Goal: Use online tool/utility: Utilize a website feature to perform a specific function

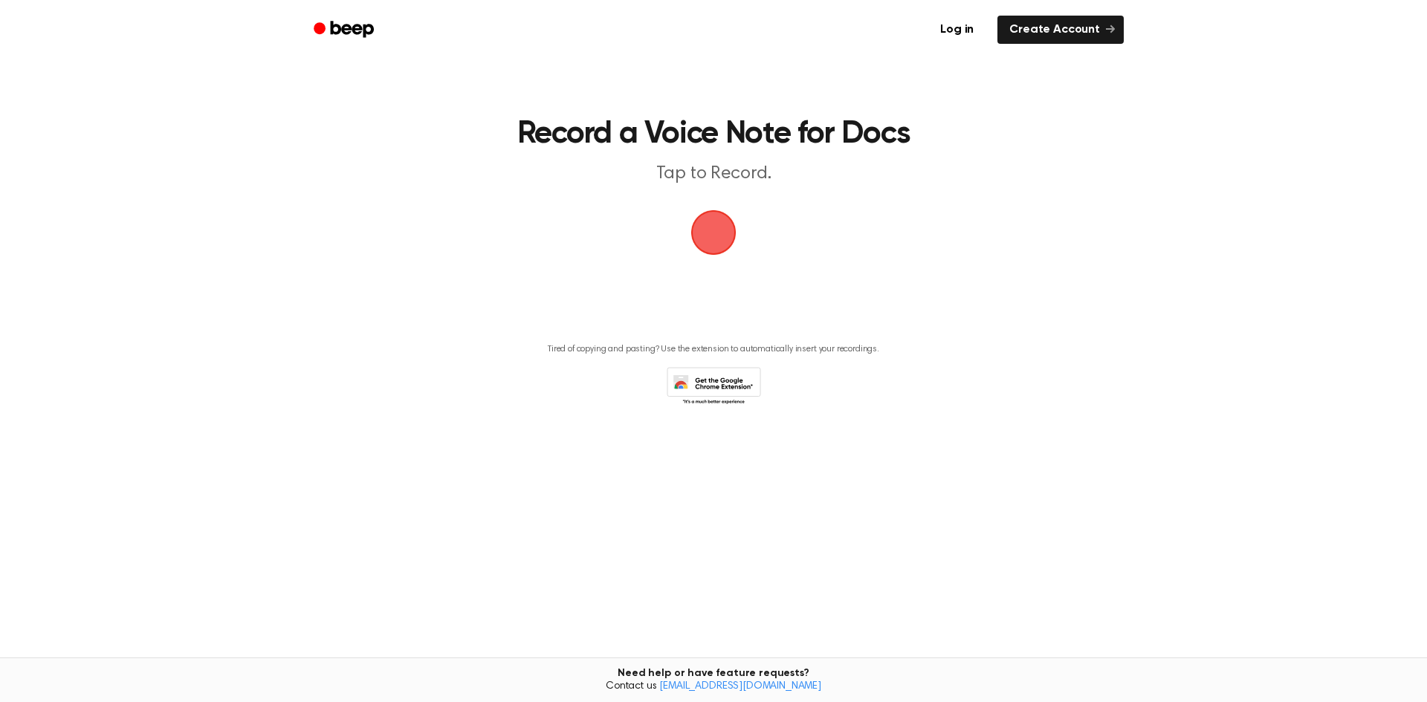
click at [711, 235] on span "button" at bounding box center [714, 233] width 54 height 54
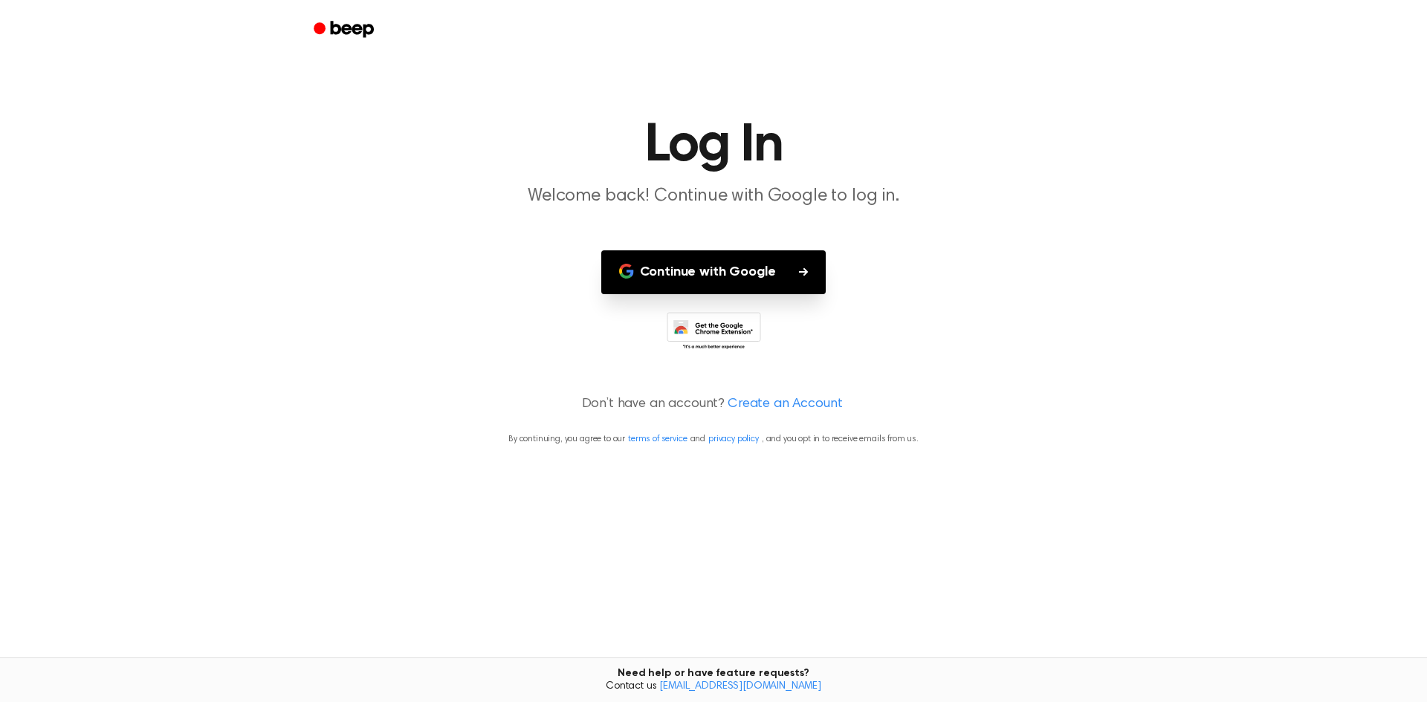
click at [731, 286] on button "Continue with Google" at bounding box center [713, 272] width 225 height 44
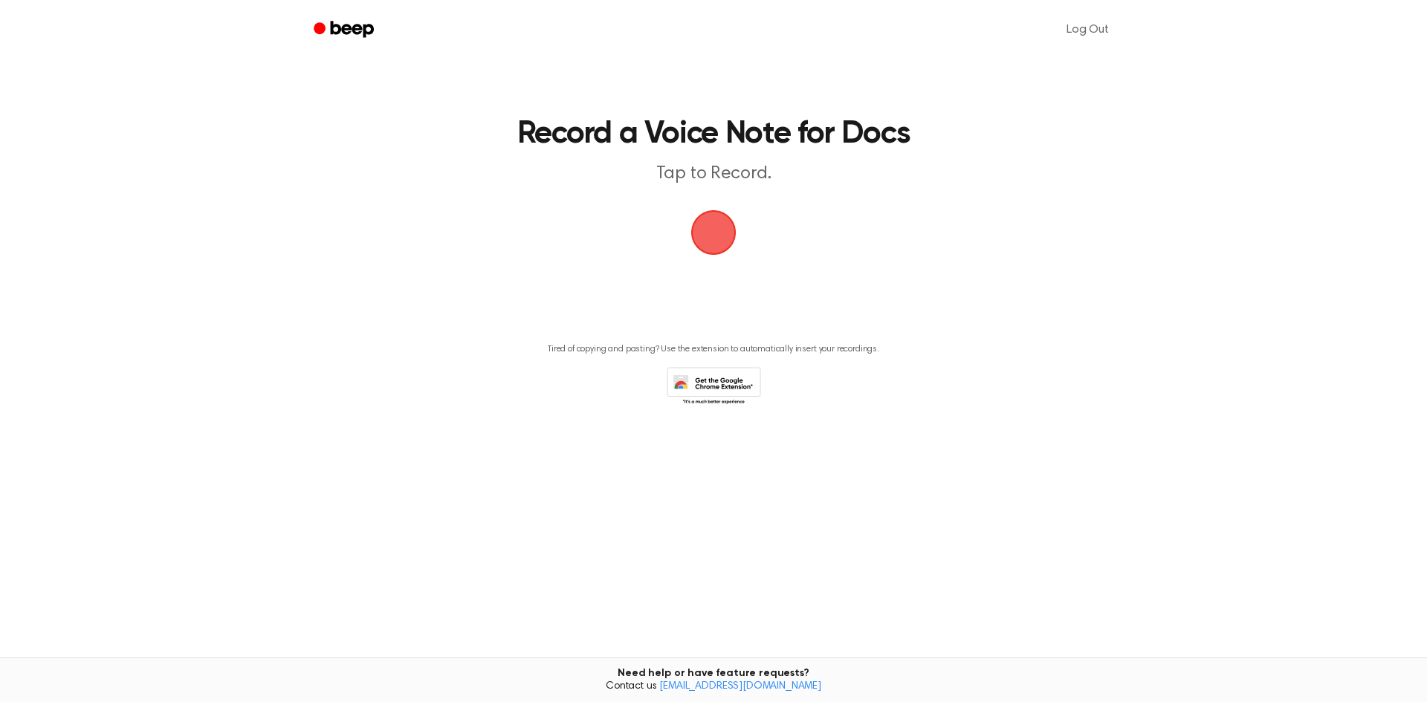
click at [718, 224] on span "button" at bounding box center [714, 233] width 48 height 48
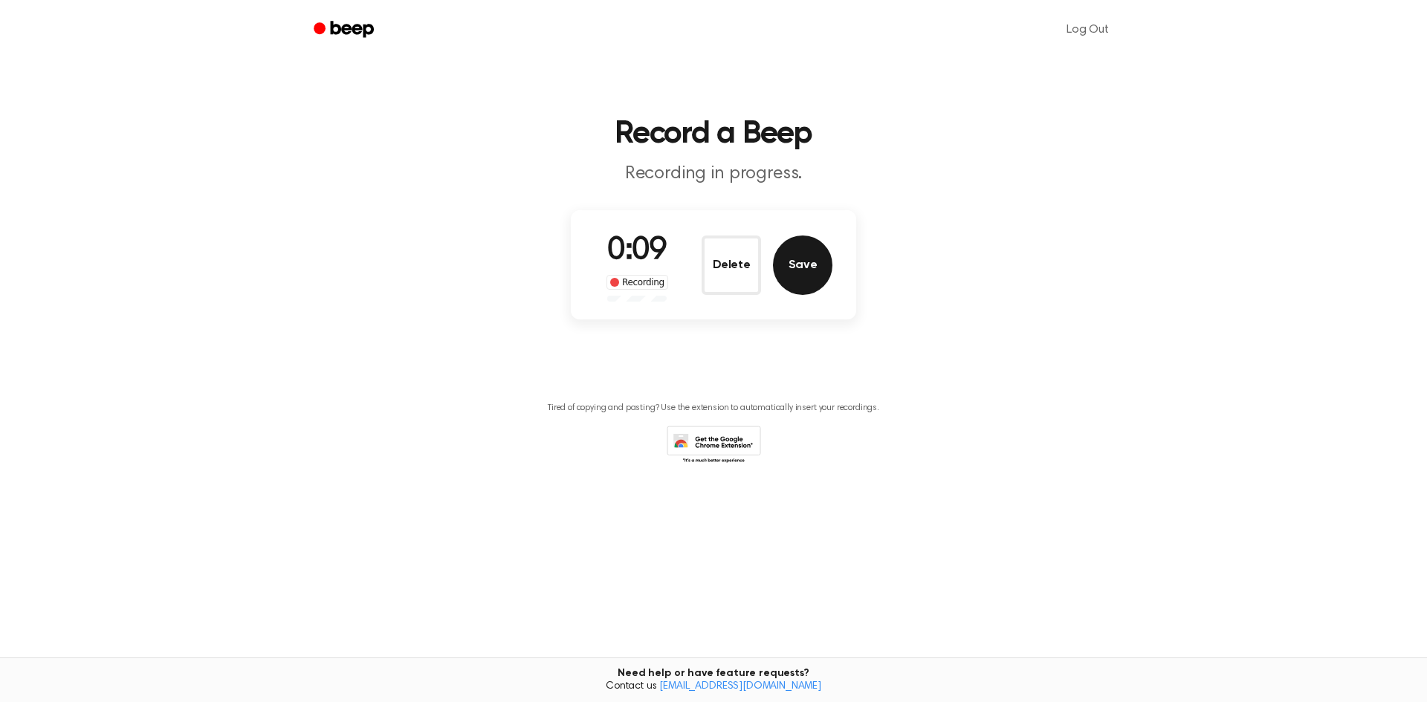
click at [800, 259] on button "Save" at bounding box center [802, 265] width 59 height 59
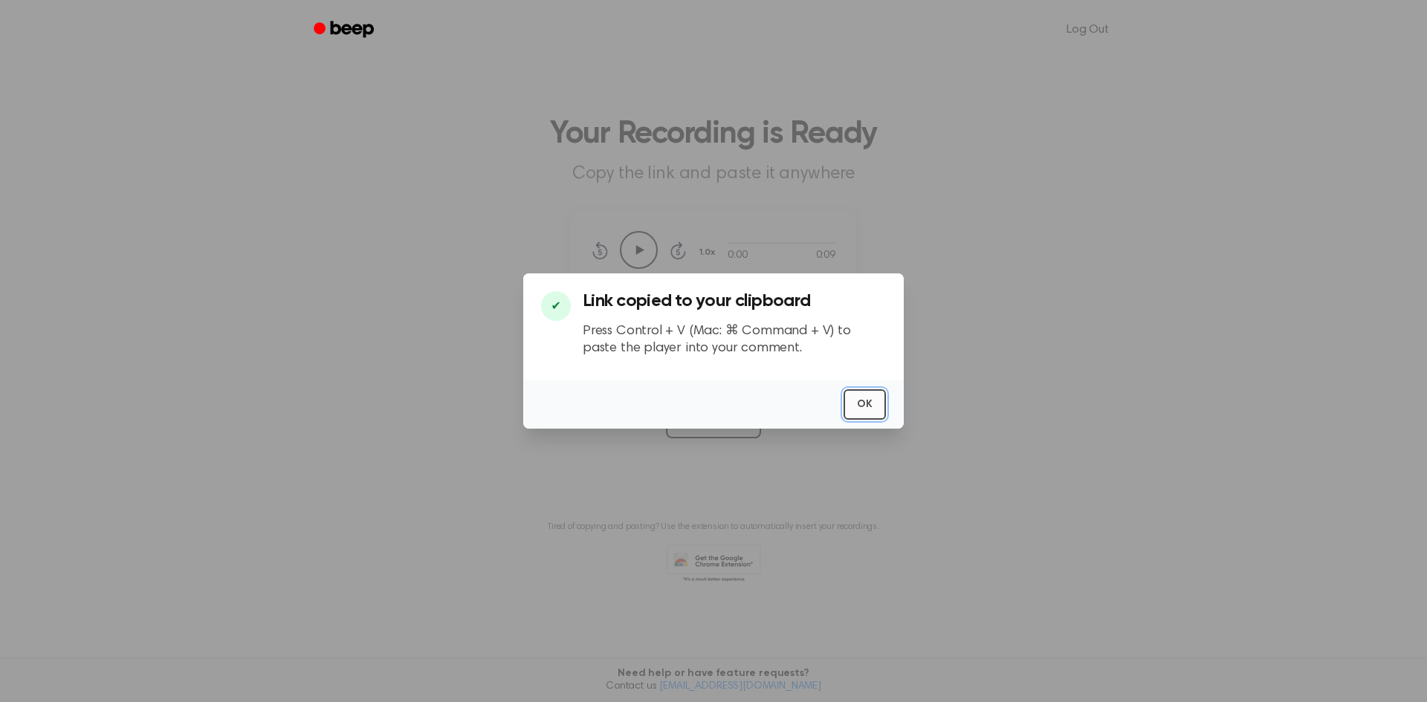
click at [868, 400] on button "OK" at bounding box center [865, 404] width 42 height 30
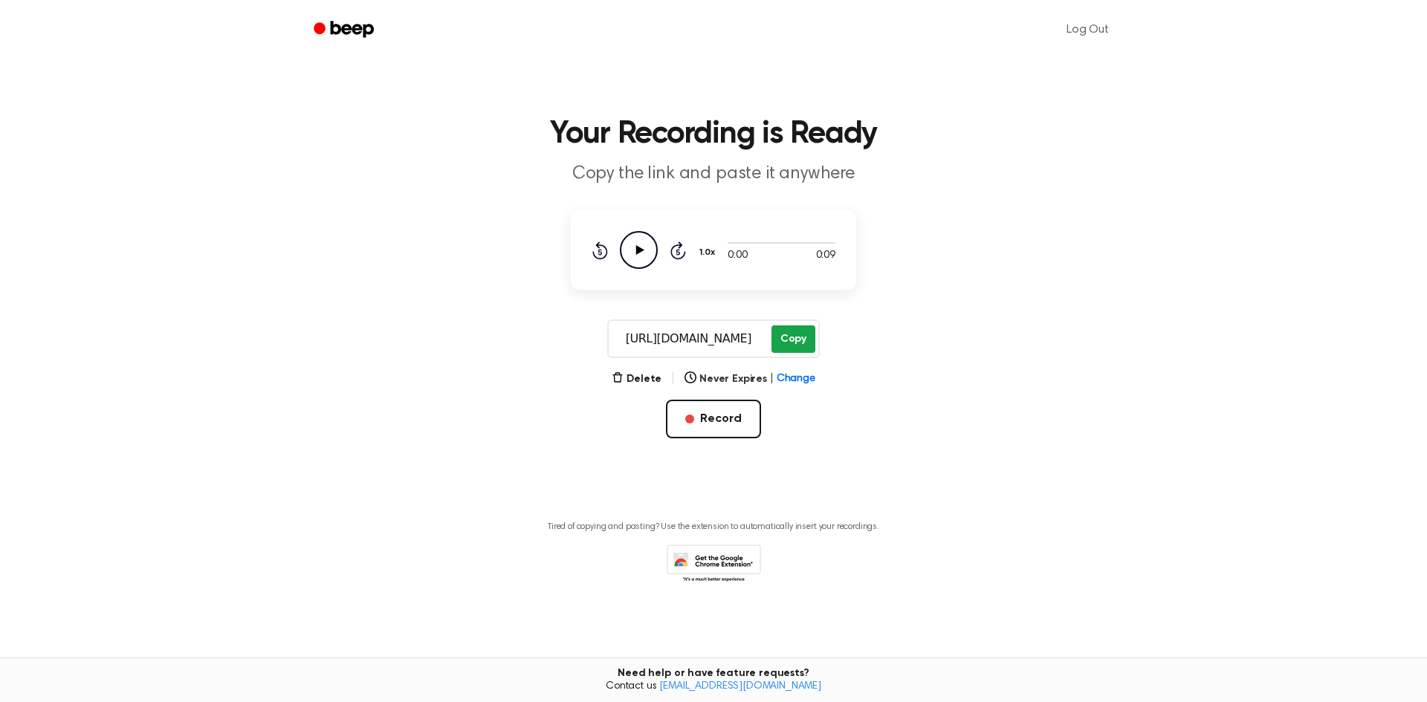
click at [792, 340] on button "Copy" at bounding box center [793, 339] width 44 height 27
